Goal: Download file/media

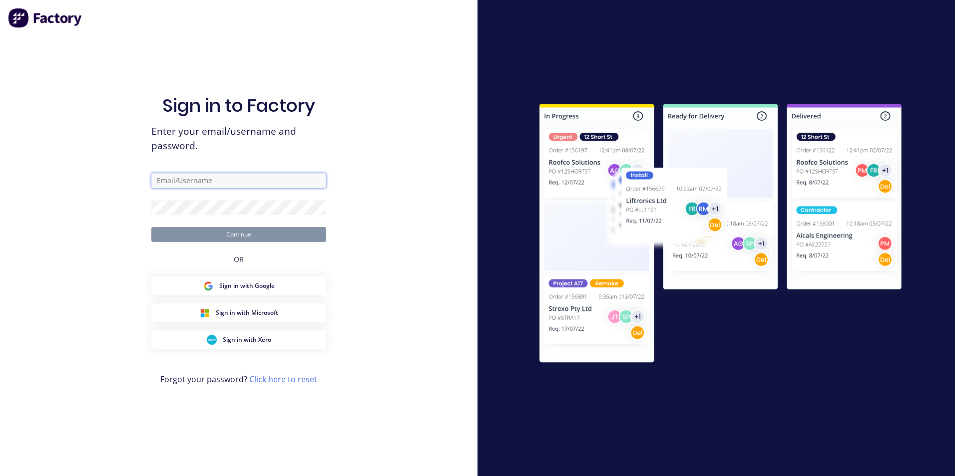
type input "[PERSON_NAME][EMAIL_ADDRESS][DOMAIN_NAME]"
click at [272, 232] on button "Continue" at bounding box center [238, 234] width 175 height 15
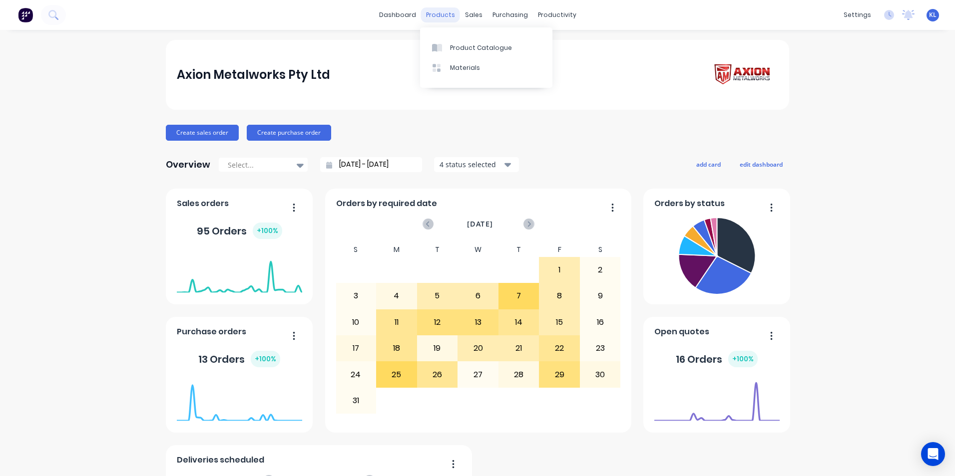
click at [437, 19] on div "products" at bounding box center [440, 14] width 39 height 15
click at [477, 48] on div "Product Catalogue" at bounding box center [481, 47] width 62 height 9
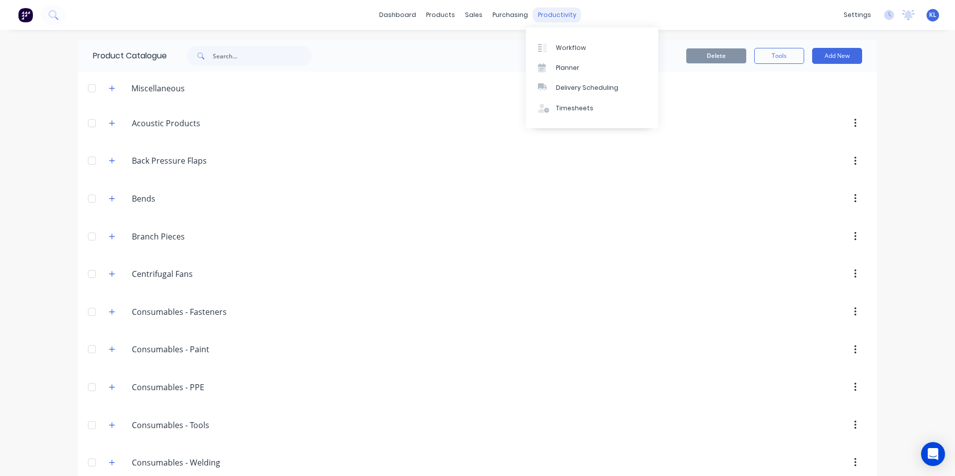
drag, startPoint x: 549, startPoint y: 20, endPoint x: 558, endPoint y: 59, distance: 40.0
click at [549, 22] on div "productivity" at bounding box center [557, 14] width 48 height 15
click at [565, 44] on div "Workflow" at bounding box center [571, 47] width 30 height 9
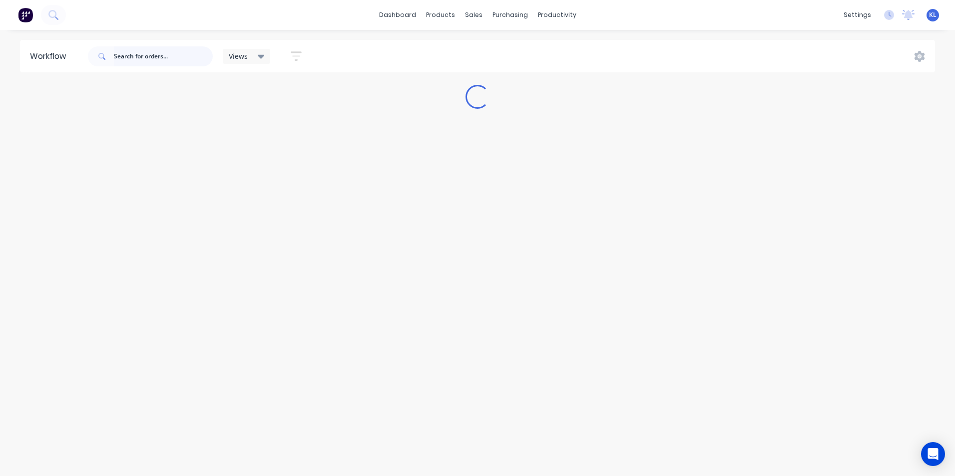
click at [168, 47] on input "text" at bounding box center [163, 56] width 99 height 20
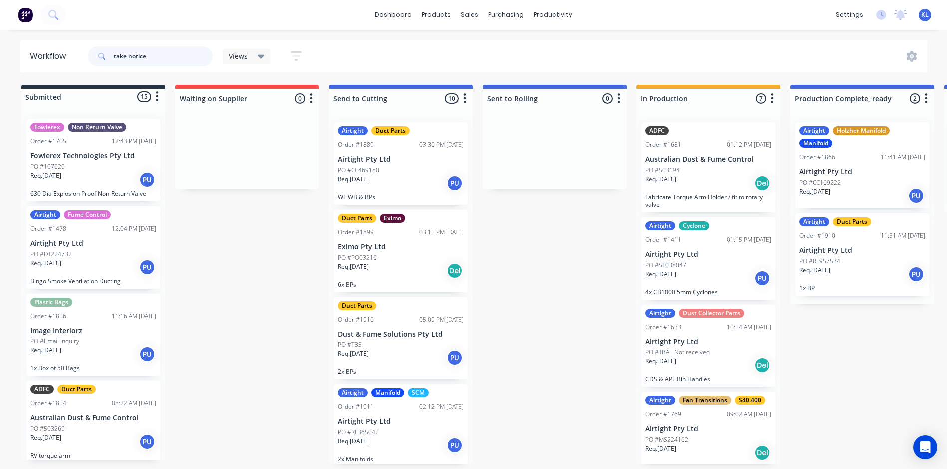
type input "take notice"
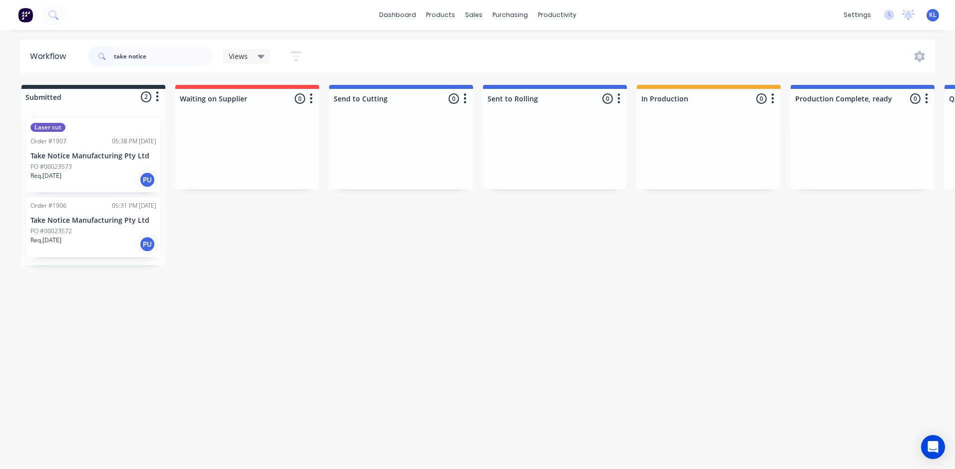
click at [92, 164] on div "PO #00023573" at bounding box center [93, 166] width 126 height 9
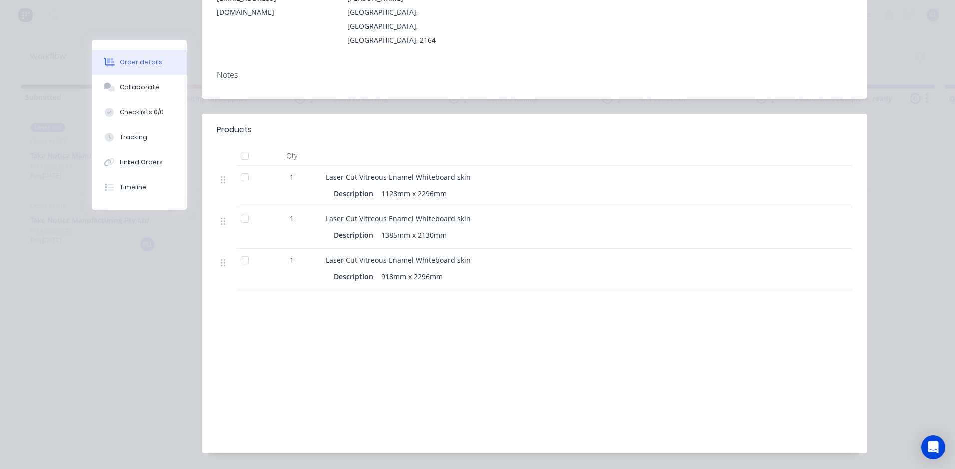
scroll to position [189, 0]
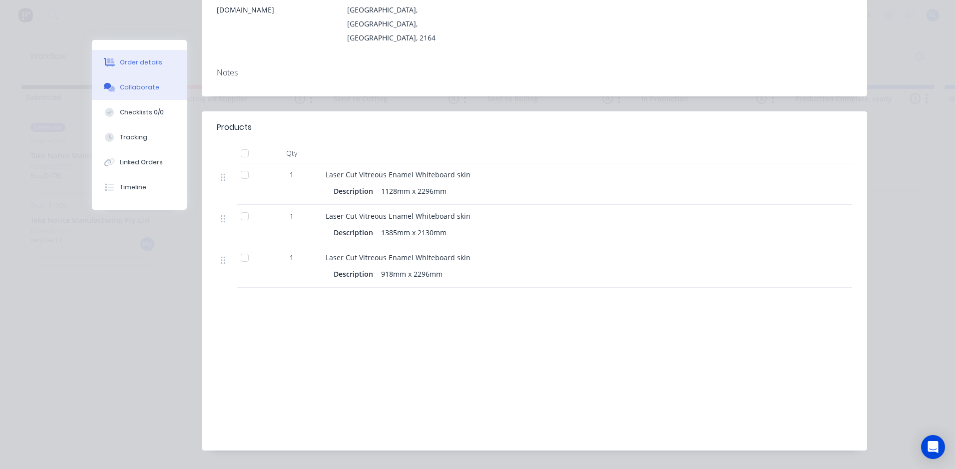
click at [136, 86] on div "Collaborate" at bounding box center [139, 87] width 39 height 9
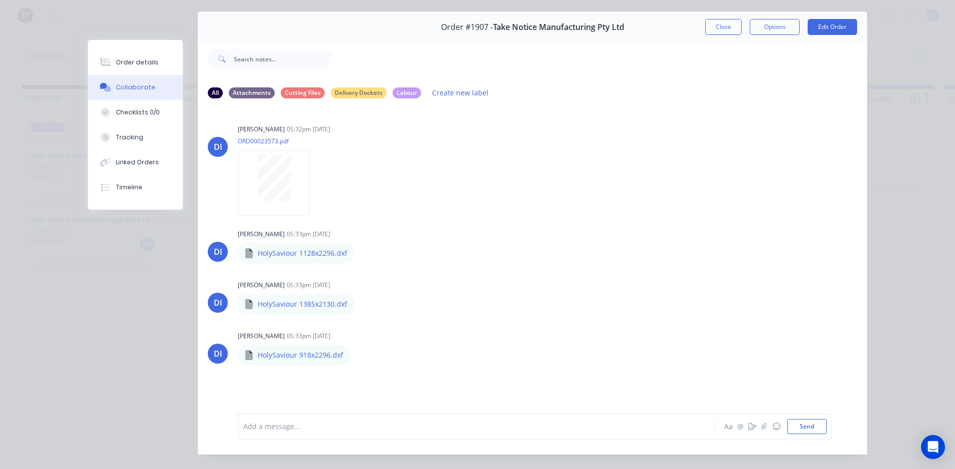
scroll to position [53, 0]
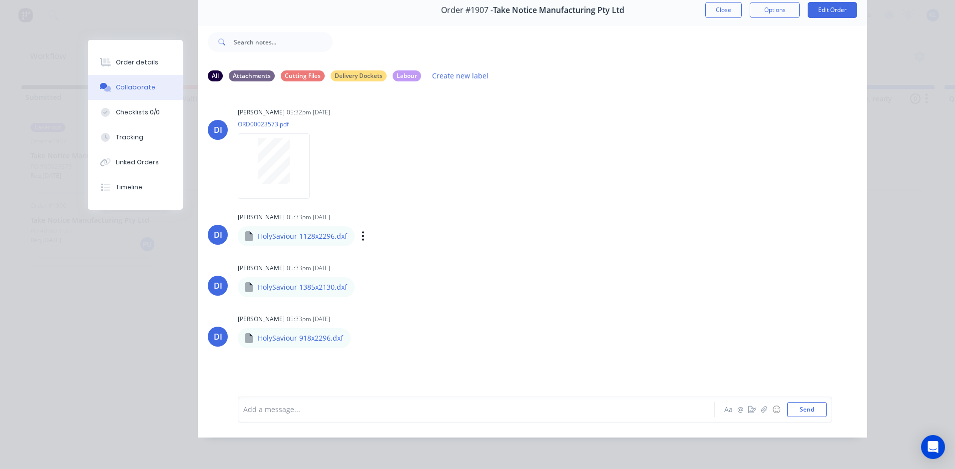
click at [364, 229] on div "Labels Download" at bounding box center [414, 236] width 112 height 14
click at [361, 230] on icon "button" at bounding box center [362, 235] width 3 height 11
click at [387, 253] on button "Download" at bounding box center [428, 262] width 112 height 22
click at [361, 282] on icon "button" at bounding box center [362, 287] width 3 height 11
click at [387, 306] on button "Download" at bounding box center [428, 314] width 112 height 22
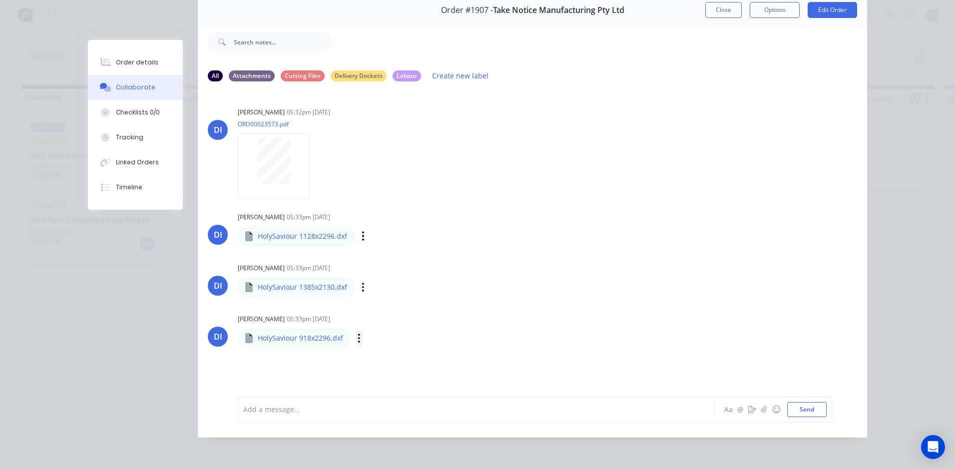
click at [357, 333] on icon "button" at bounding box center [358, 338] width 3 height 11
click at [383, 353] on button "Download" at bounding box center [424, 364] width 112 height 22
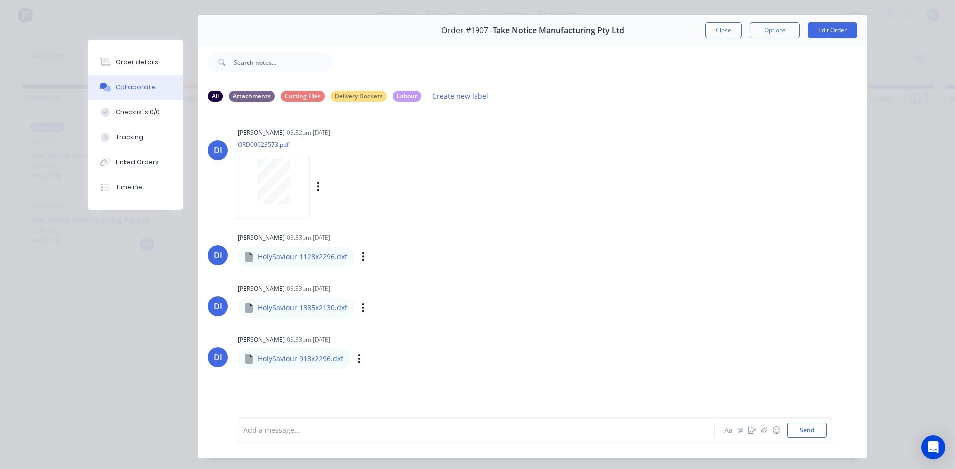
scroll to position [0, 0]
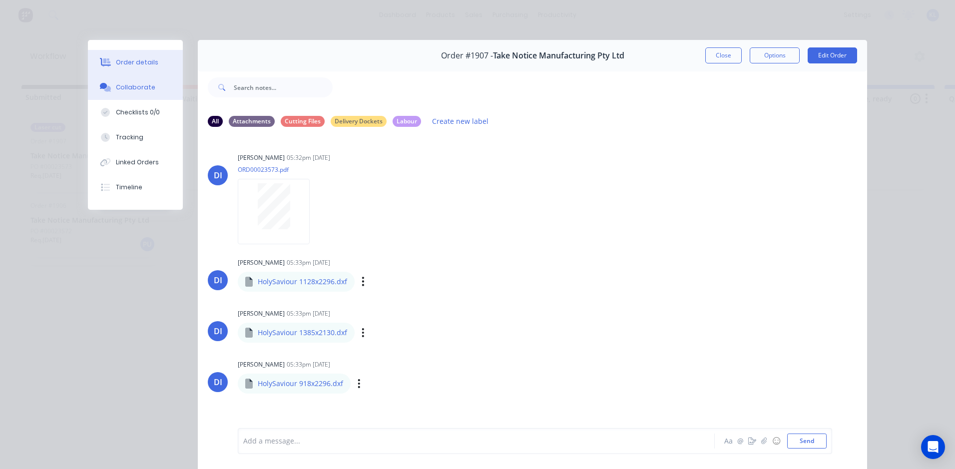
click at [136, 60] on div "Order details" at bounding box center [137, 62] width 42 height 9
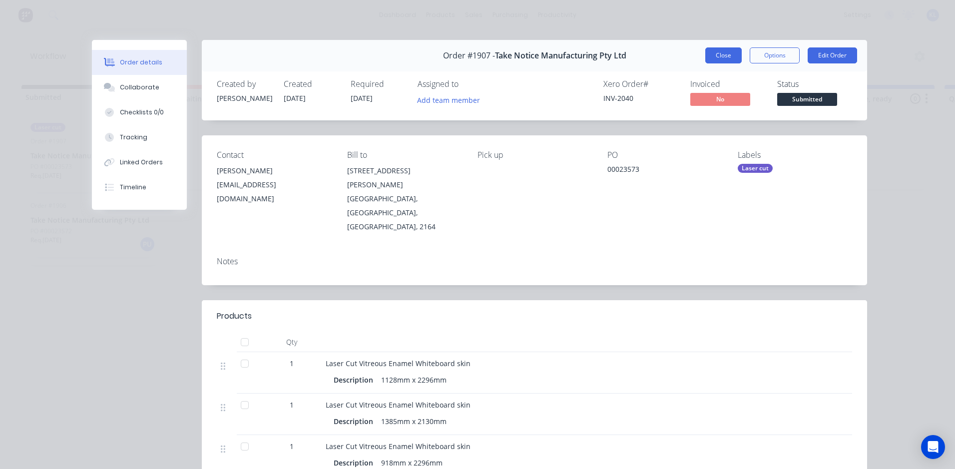
click at [720, 51] on button "Close" at bounding box center [723, 55] width 36 height 16
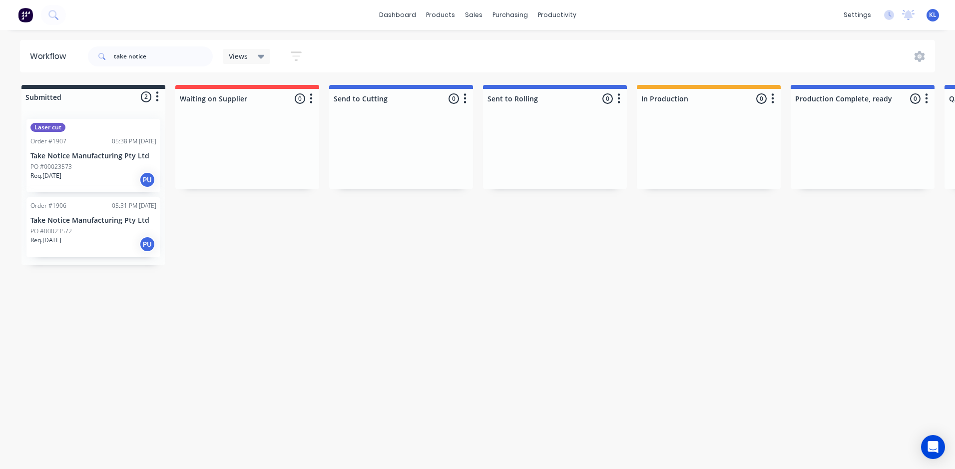
click at [87, 170] on div "PO #00023573" at bounding box center [93, 166] width 126 height 9
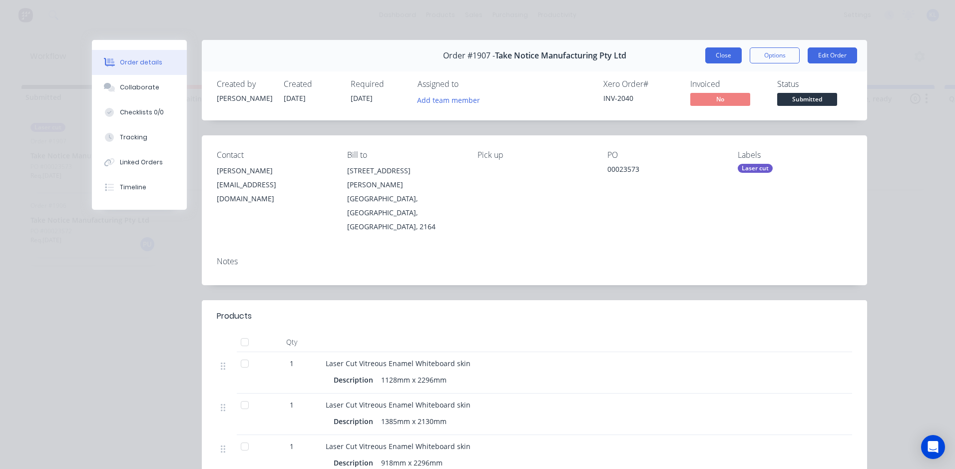
click at [723, 53] on button "Close" at bounding box center [723, 55] width 36 height 16
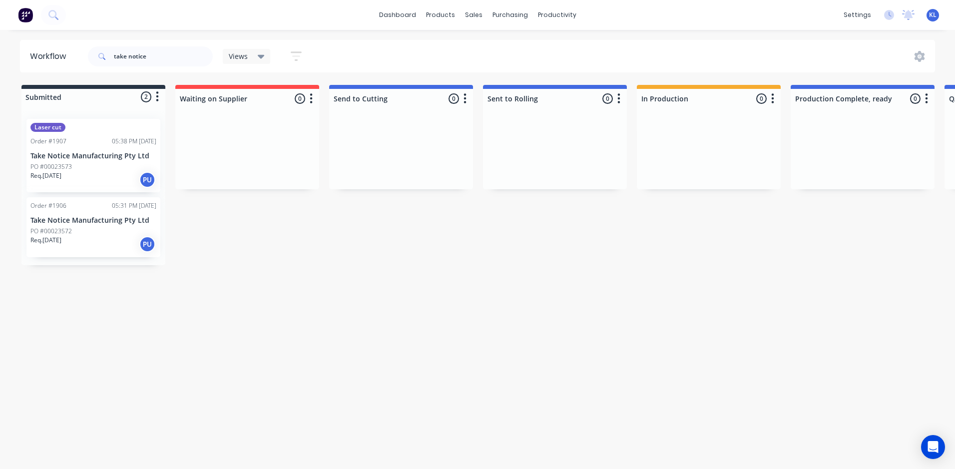
click at [86, 221] on p "Take Notice Manufacturing Pty Ltd" at bounding box center [93, 220] width 126 height 8
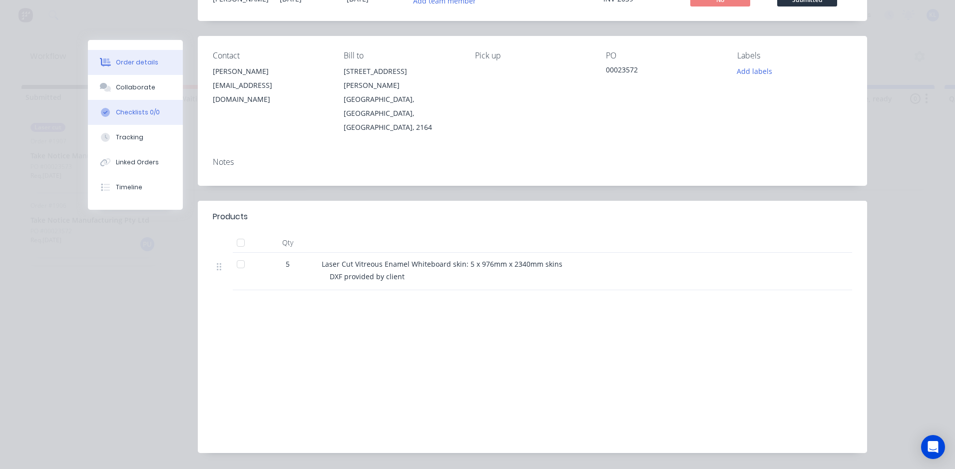
scroll to position [100, 0]
click at [116, 86] on div "Collaborate" at bounding box center [135, 87] width 39 height 9
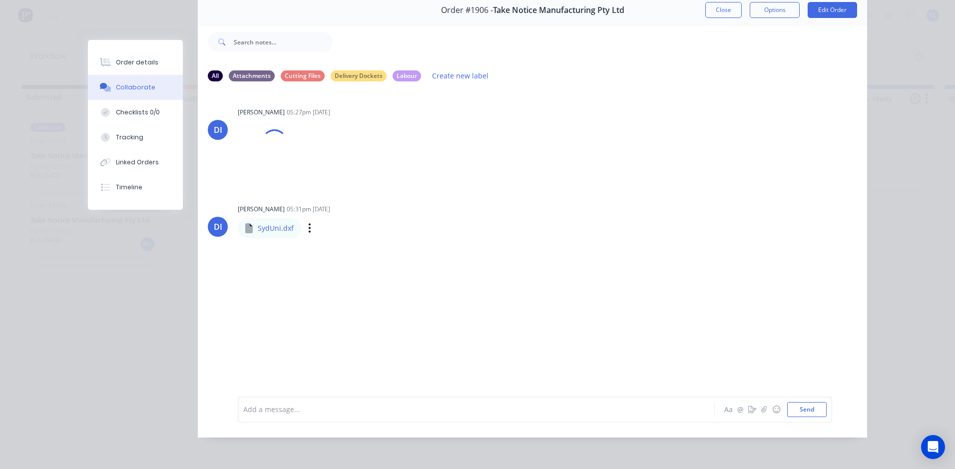
scroll to position [53, 0]
click at [308, 229] on div "Labels Download" at bounding box center [361, 236] width 112 height 14
click at [305, 229] on div "Labels Download" at bounding box center [361, 236] width 112 height 14
click at [308, 230] on icon "button" at bounding box center [309, 235] width 3 height 11
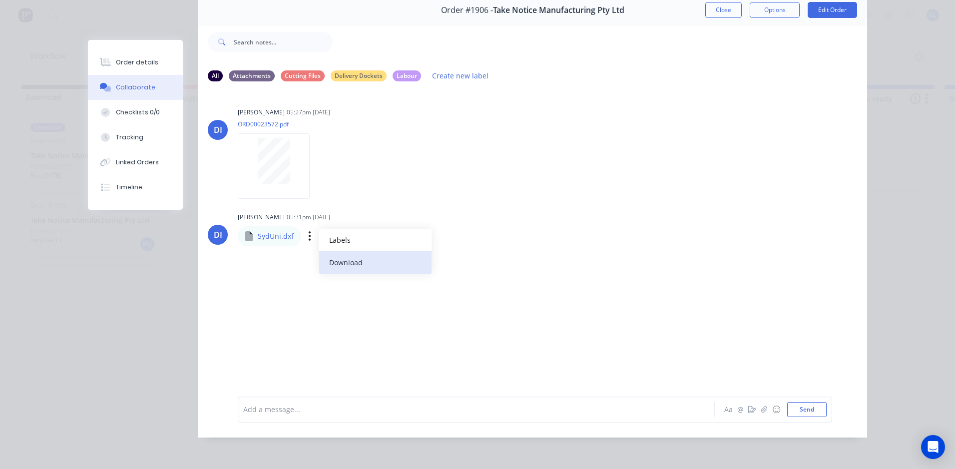
click at [335, 254] on button "Download" at bounding box center [375, 262] width 112 height 22
